Goal: Use online tool/utility: Utilize a website feature to perform a specific function

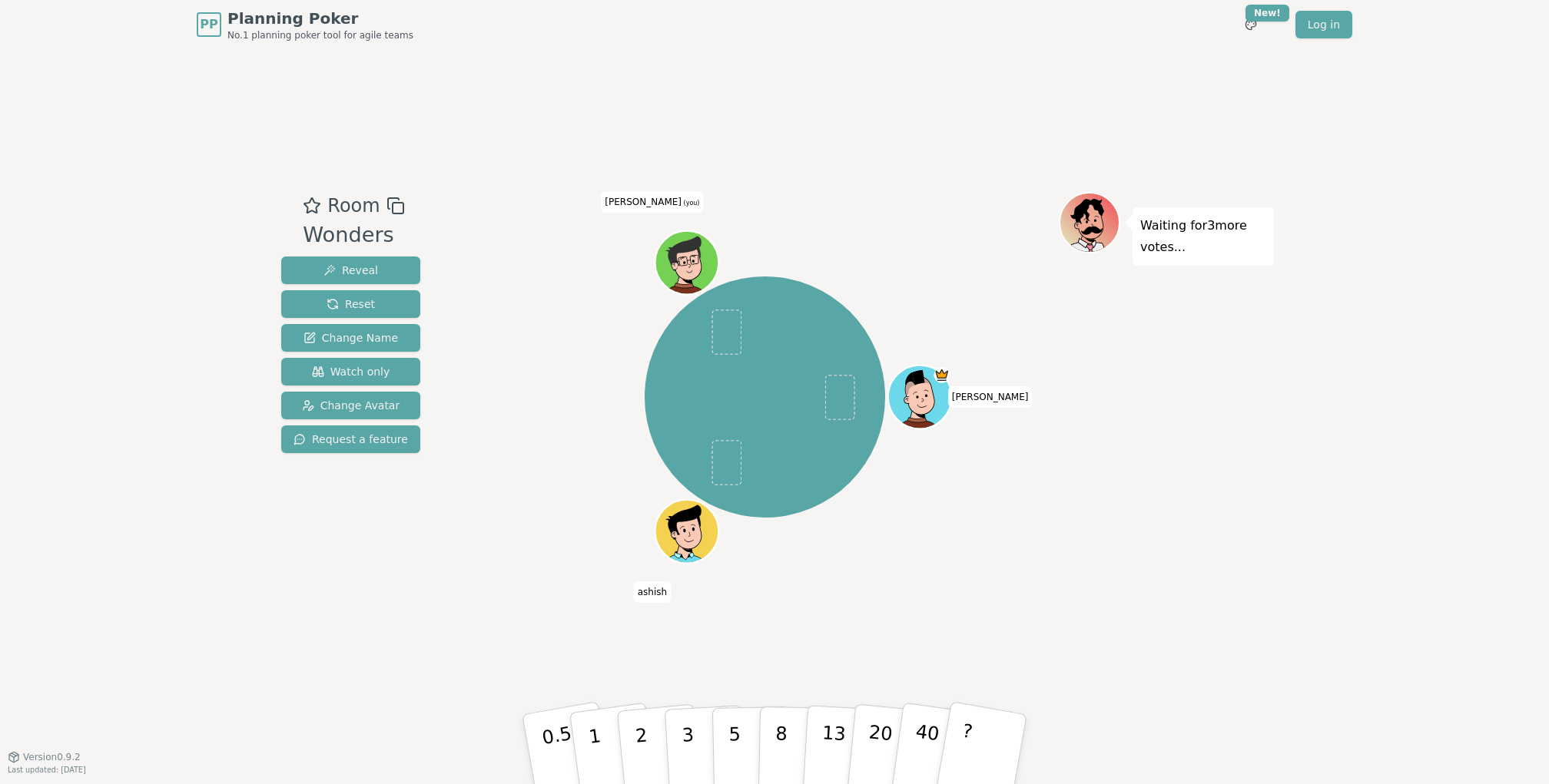
click at [847, 145] on div "Room Wonders Reveal Reset Change Name Watch only Change Avatar Request a featur…" at bounding box center [774, 402] width 999 height 707
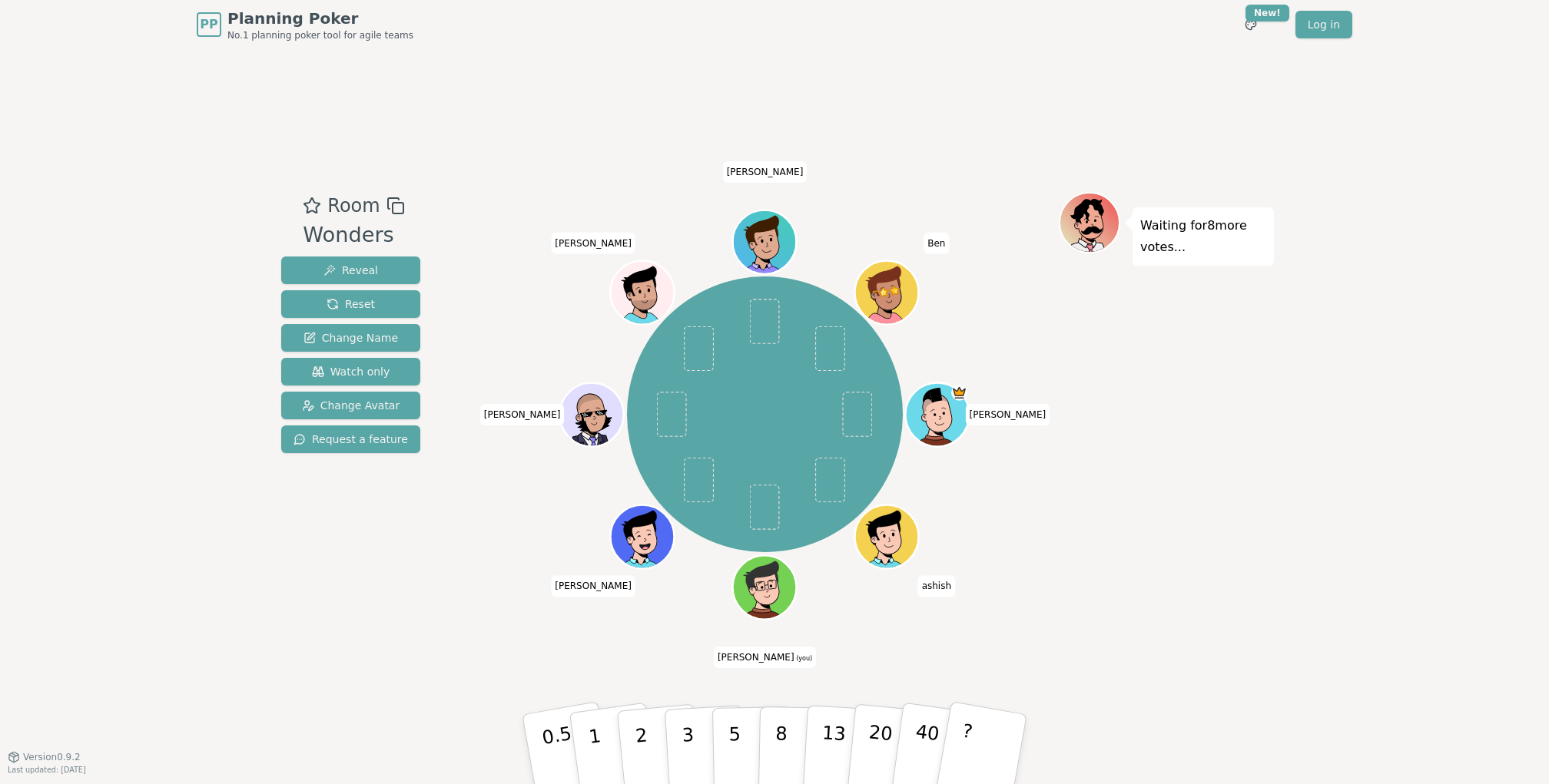
click at [619, 83] on div "Room Wonders Reveal Reset Change Name Watch only Change Avatar Request a featur…" at bounding box center [774, 402] width 999 height 707
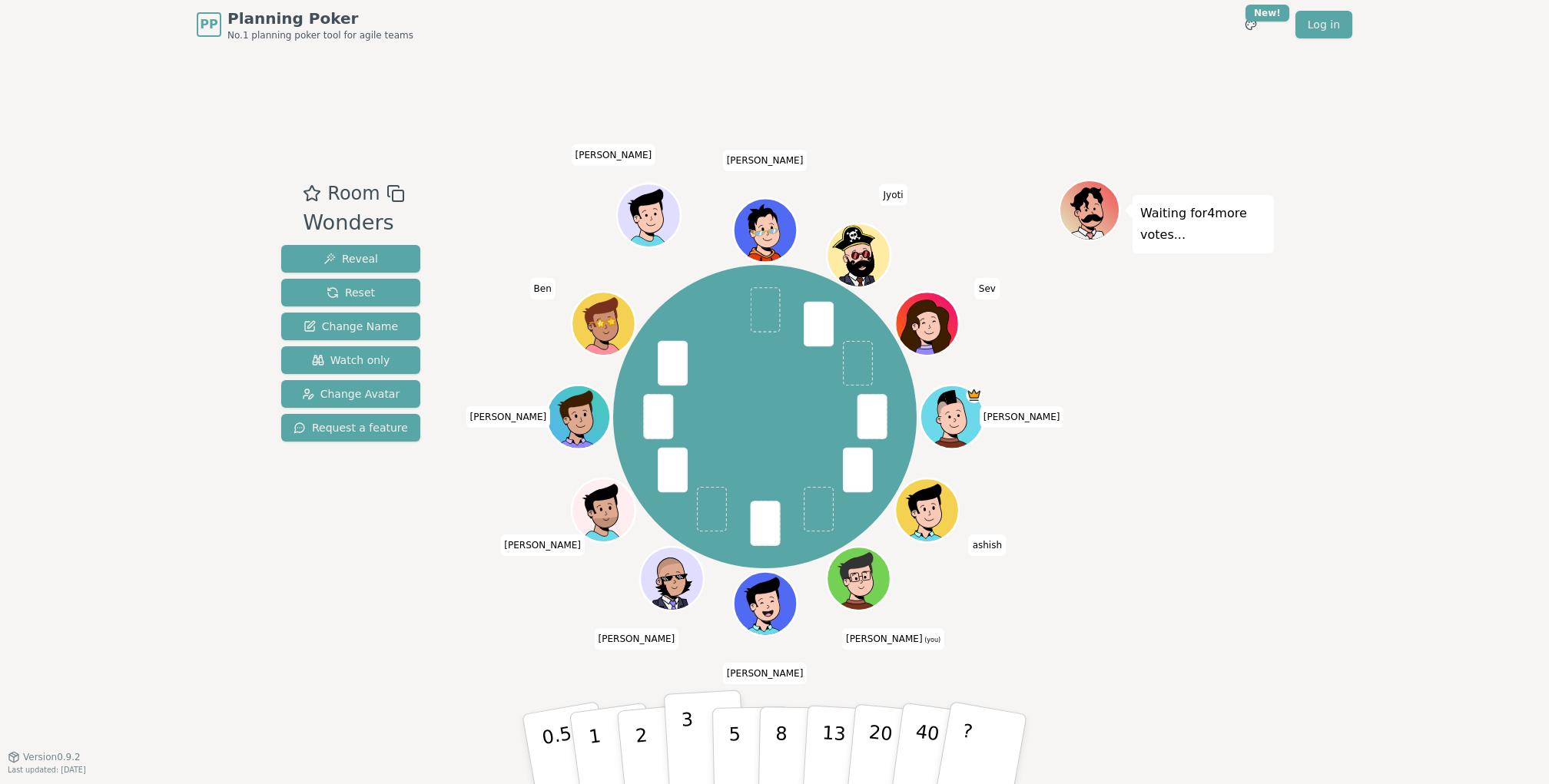
click at [699, 733] on button "3" at bounding box center [706, 749] width 84 height 119
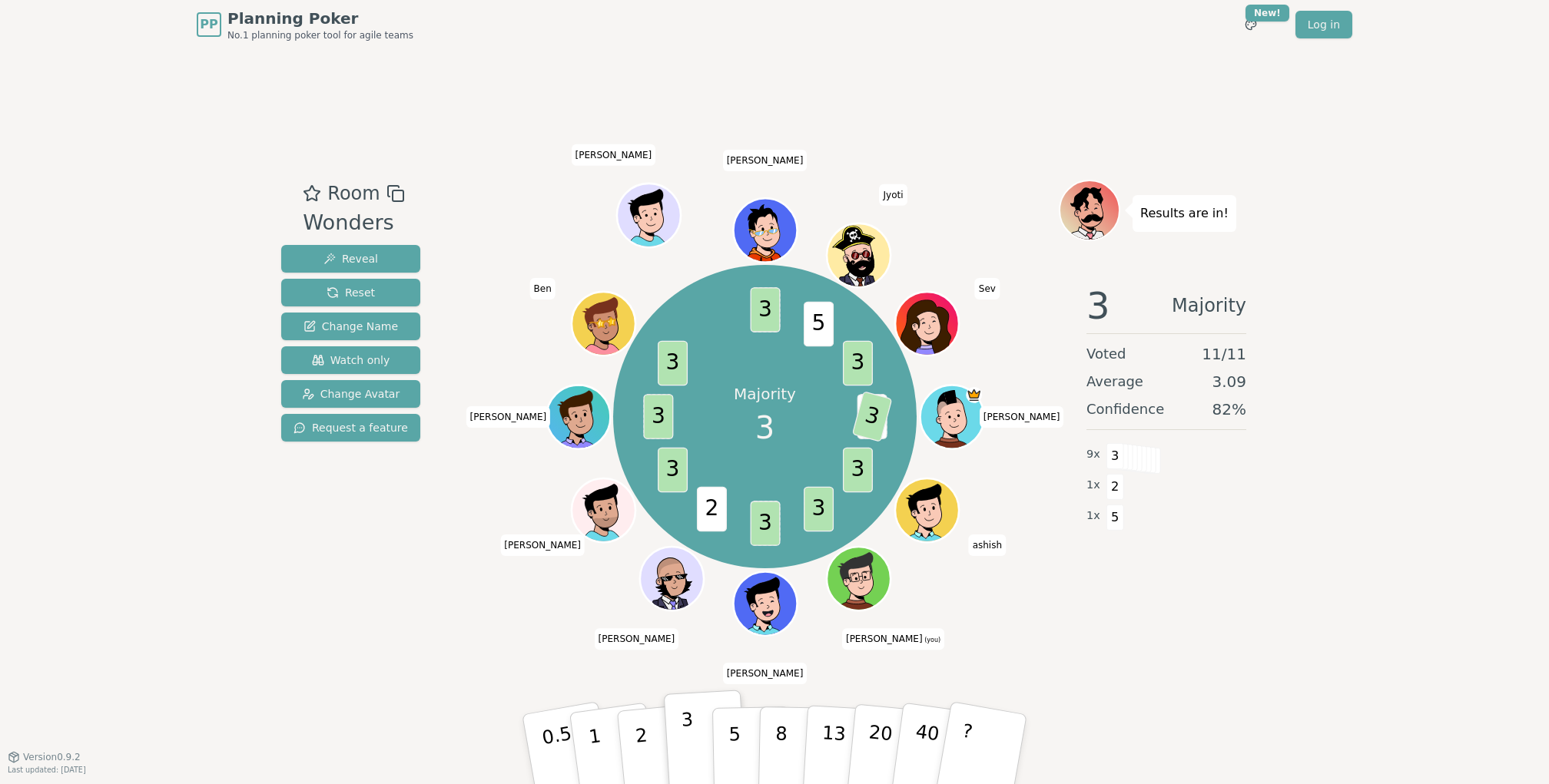
click at [681, 710] on p "3" at bounding box center [689, 750] width 17 height 84
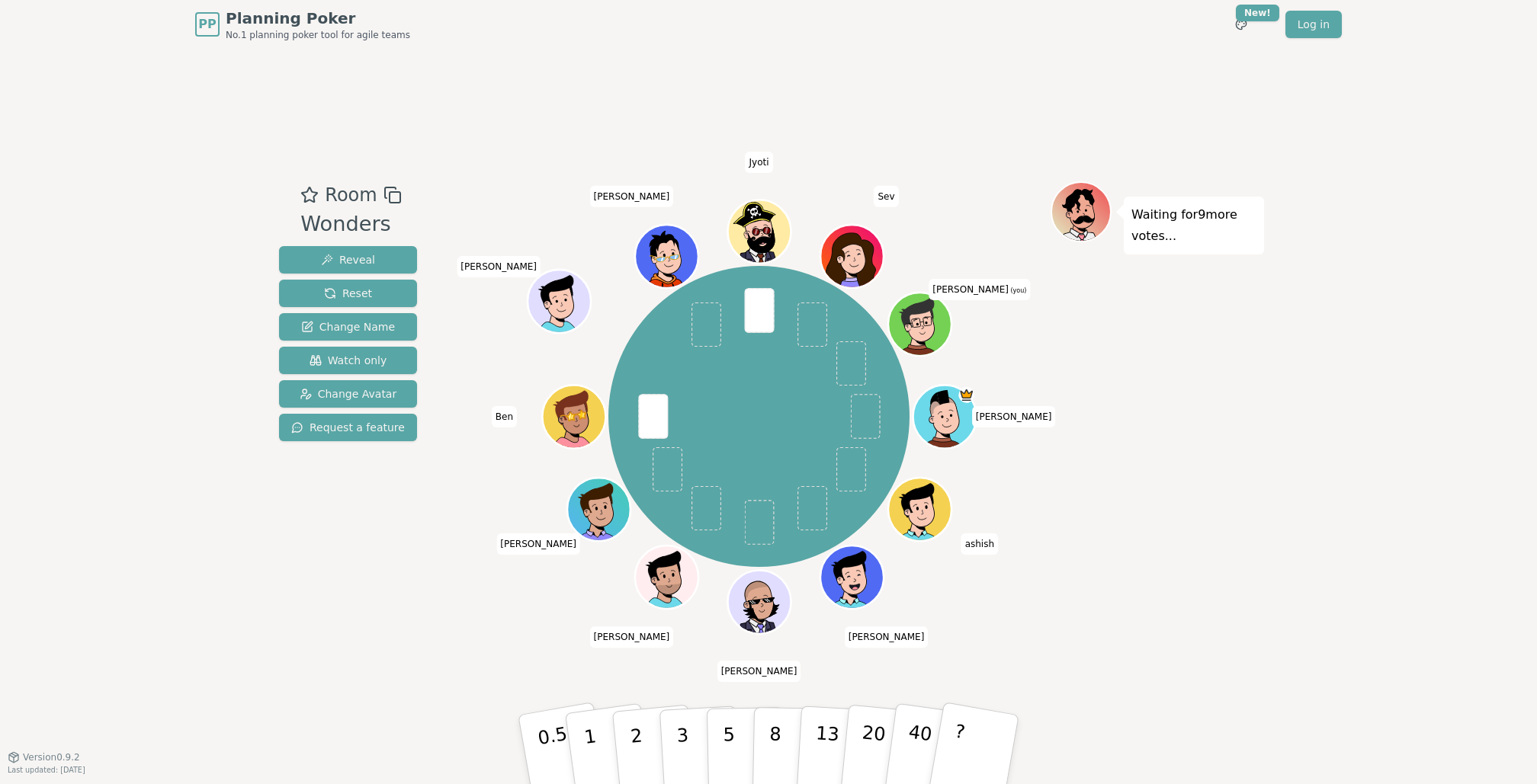
click at [718, 16] on div "PP Planning Poker No.1 planning poker tool for agile teams Toggle theme New! Lo…" at bounding box center [768, 24] width 1147 height 49
click at [364, 292] on span "Reset" at bounding box center [348, 293] width 48 height 16
click at [629, 95] on div "Room Wonders Reveal Reset Change Name Watch only Change Avatar Request a featur…" at bounding box center [768, 403] width 991 height 708
click at [675, 725] on button "3" at bounding box center [700, 749] width 83 height 119
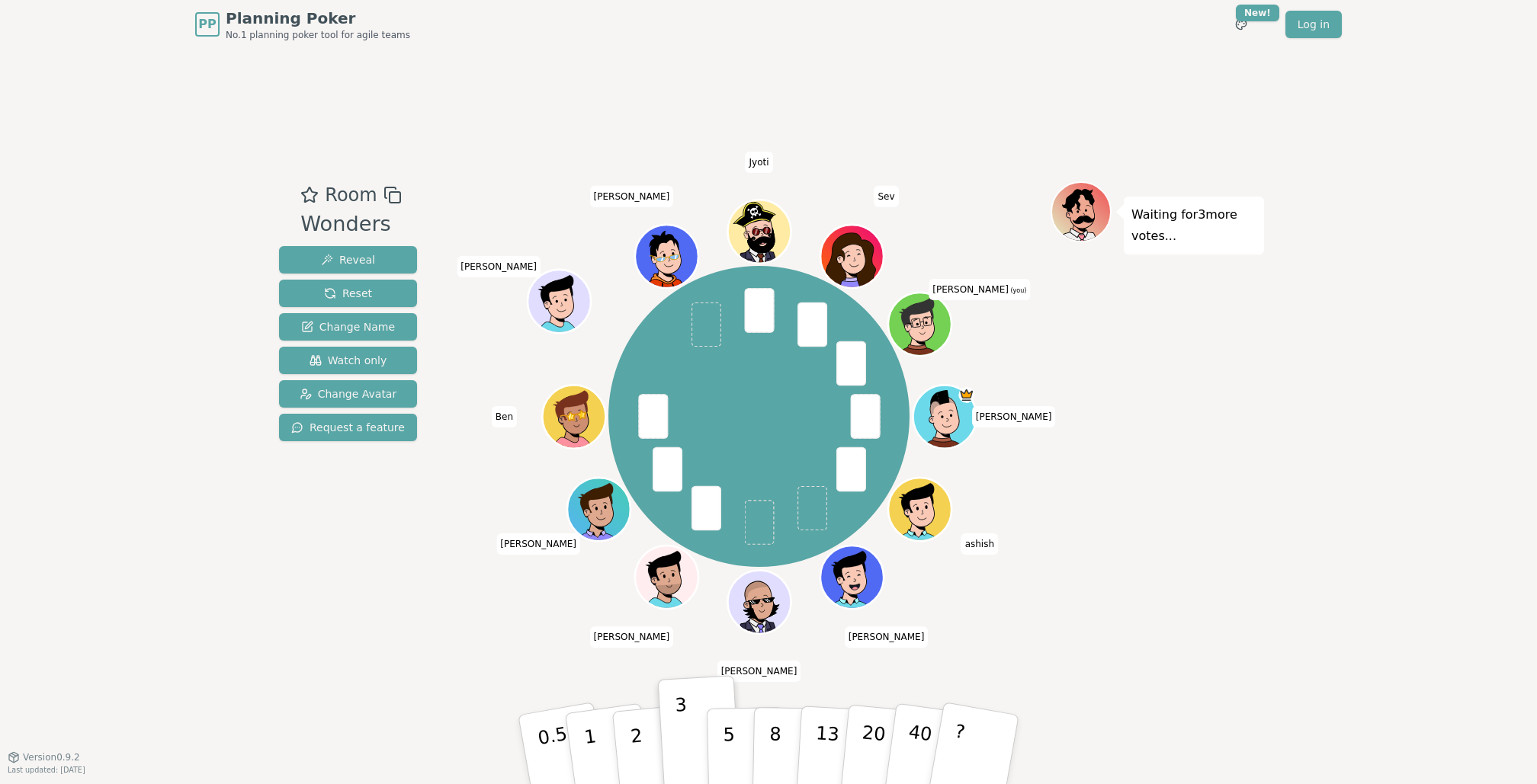
click at [717, 68] on div "Room Wonders Reveal Reset Change Name Watch only Change Avatar Request a featur…" at bounding box center [768, 403] width 991 height 708
click at [993, 147] on div "Room Wonders Reveal Reset Change Name Watch only Change Avatar Request a featur…" at bounding box center [768, 403] width 991 height 708
click at [366, 294] on span "Reset" at bounding box center [348, 293] width 48 height 16
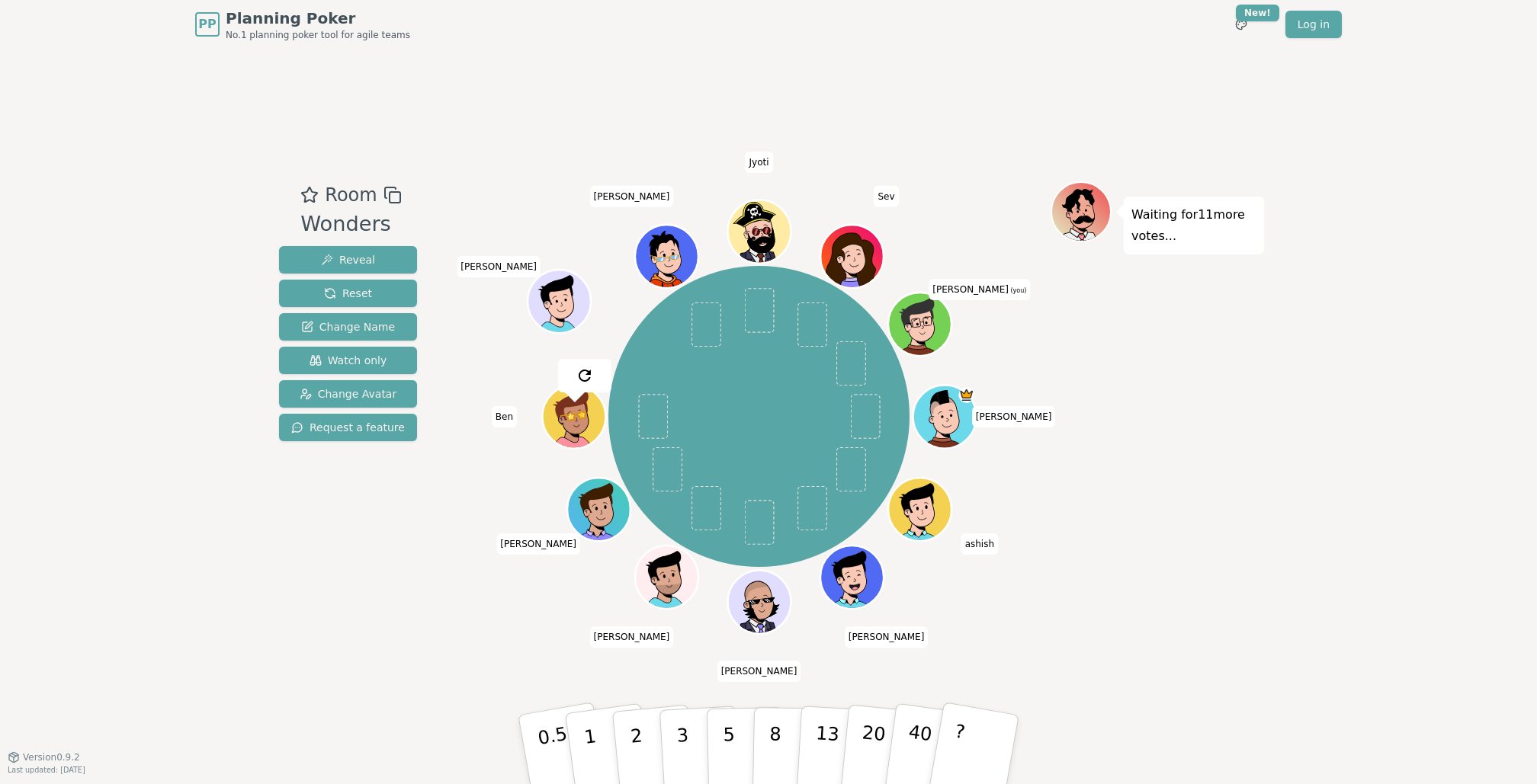
click at [784, 77] on div "Room Wonders Reveal Reset Change Name Watch only Change Avatar Request a featur…" at bounding box center [768, 403] width 991 height 708
click at [1106, 551] on div "Waiting for 7 more votes..." at bounding box center [1156, 403] width 213 height 443
click at [684, 748] on p "3" at bounding box center [684, 751] width 16 height 83
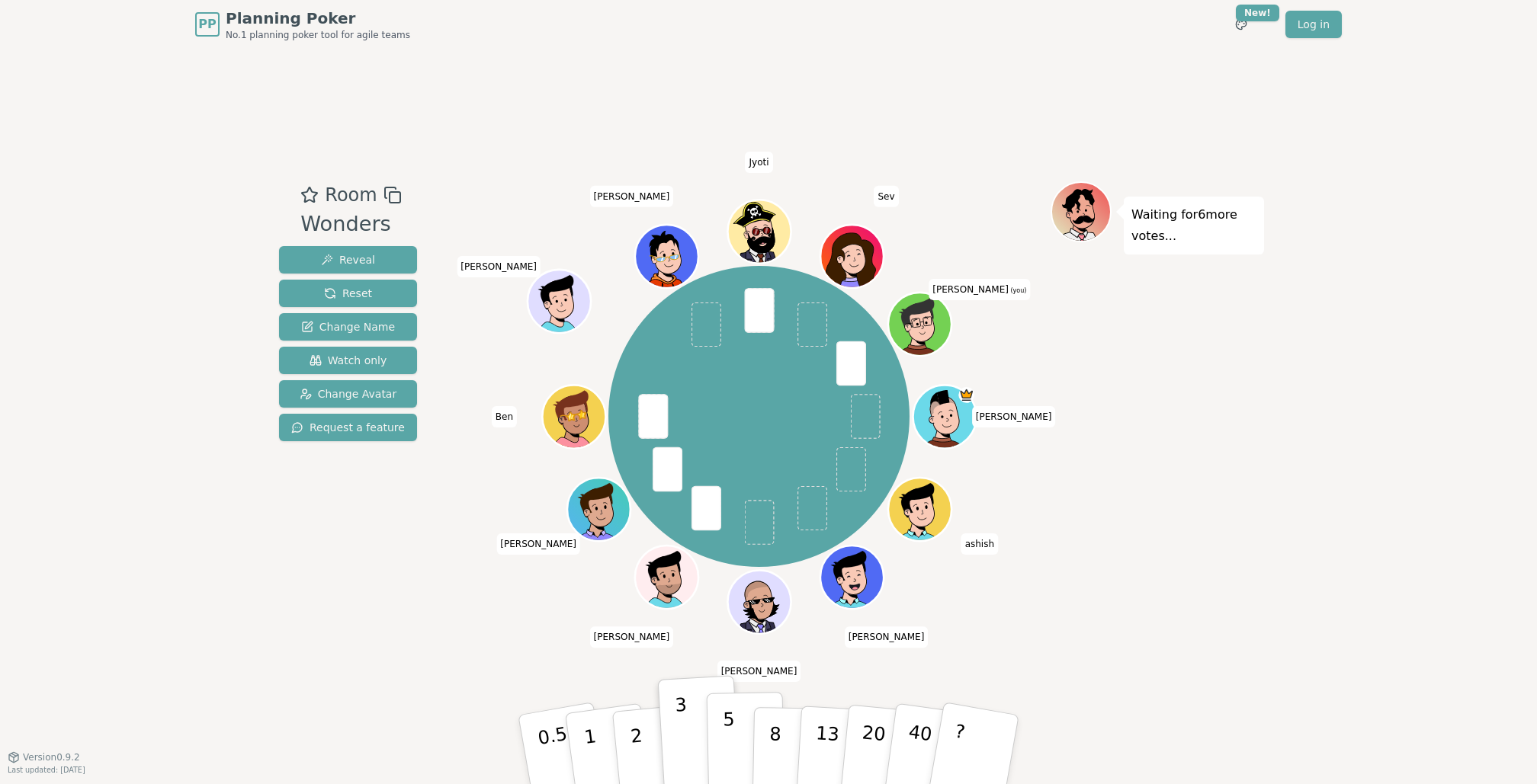
click at [724, 721] on p "5" at bounding box center [729, 750] width 13 height 82
click at [1132, 615] on div "Waiting for 6 more votes..." at bounding box center [1156, 403] width 213 height 443
click at [1023, 412] on span "[PERSON_NAME]" at bounding box center [1014, 417] width 84 height 21
click at [1131, 458] on div "Waiting for 6 more votes..." at bounding box center [1156, 403] width 213 height 443
